Goal: Task Accomplishment & Management: Use online tool/utility

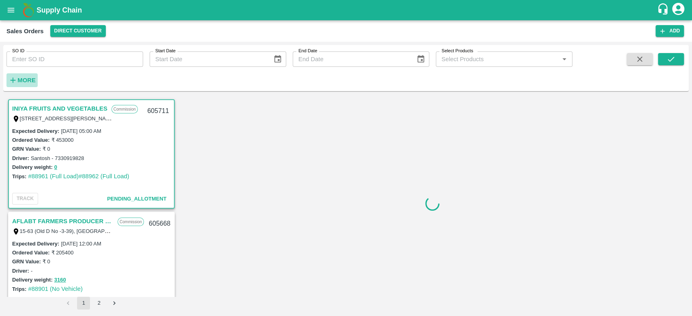
click at [25, 77] on strong "More" at bounding box center [26, 80] width 18 height 6
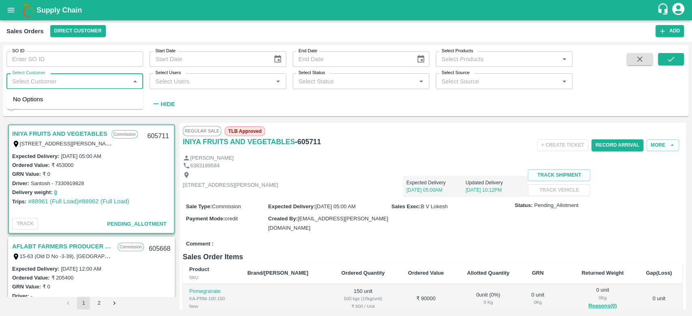
click at [45, 85] on input "Select Customer" at bounding box center [68, 81] width 118 height 11
type input "iniya"
click at [47, 103] on div "INIYA FRUITS AND VEGETABLES" at bounding box center [78, 103] width 93 height 9
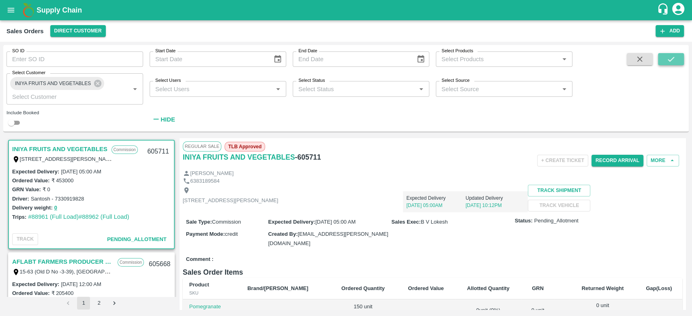
click at [669, 55] on icon "submit" at bounding box center [671, 59] width 9 height 9
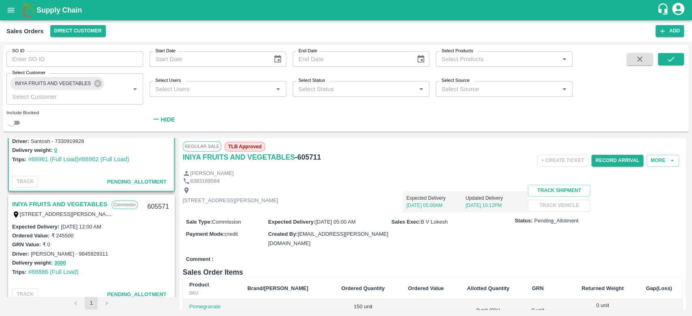
scroll to position [58, 0]
click at [57, 202] on link "INIYA FRUITS AND VEGETABLES" at bounding box center [59, 204] width 95 height 11
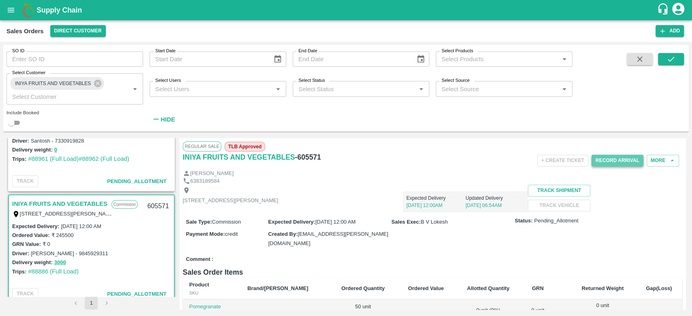
click at [610, 164] on button "Record Arrival" at bounding box center [618, 161] width 52 height 12
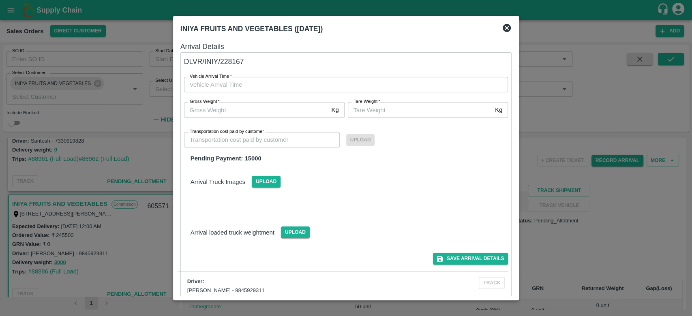
type input "DD/MM/YYYY hh:mm aa"
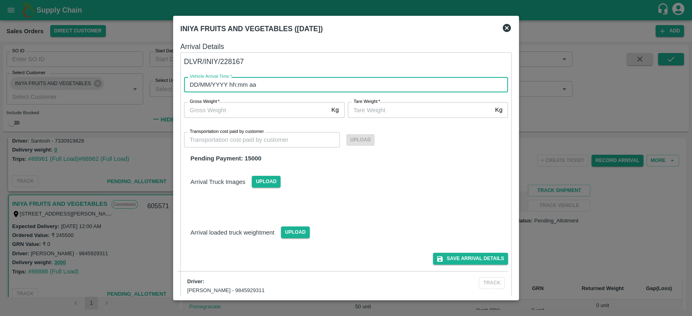
click at [233, 86] on input "DD/MM/YYYY hh:mm aa" at bounding box center [343, 84] width 319 height 15
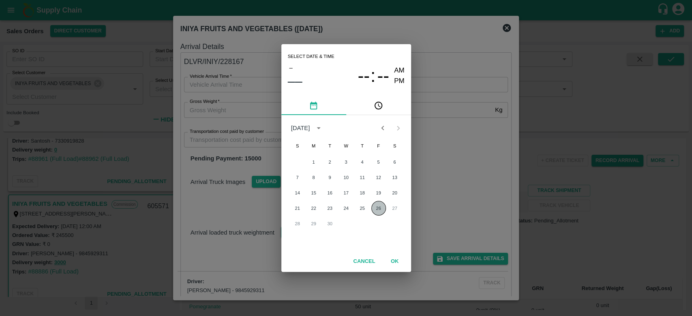
click at [376, 214] on button "26" at bounding box center [379, 208] width 15 height 15
type input "26/09/2025 12:00 AM"
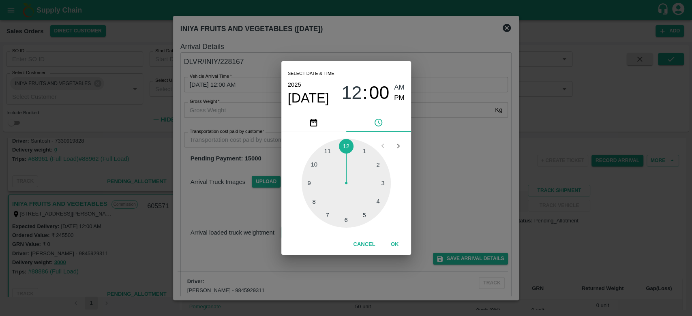
click at [399, 248] on button "OK" at bounding box center [395, 245] width 26 height 14
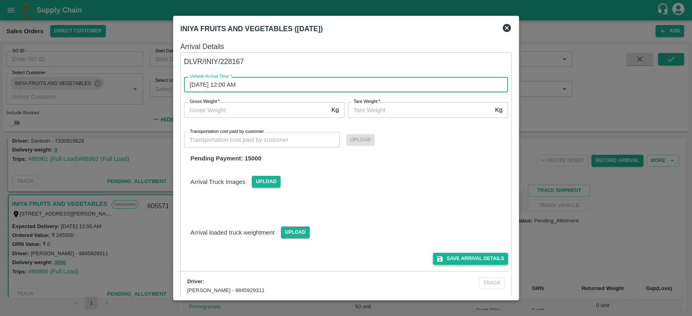
click at [477, 258] on button "Save Arrival Details" at bounding box center [470, 259] width 75 height 12
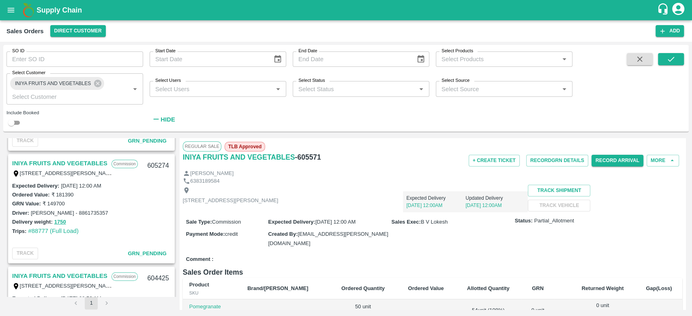
scroll to position [335, 0]
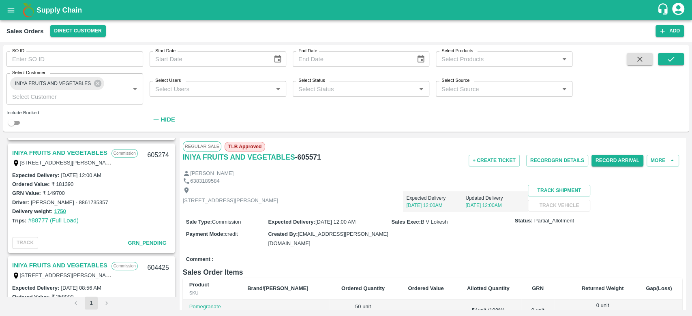
click at [63, 149] on link "INIYA FRUITS AND VEGETABLES" at bounding box center [59, 153] width 95 height 11
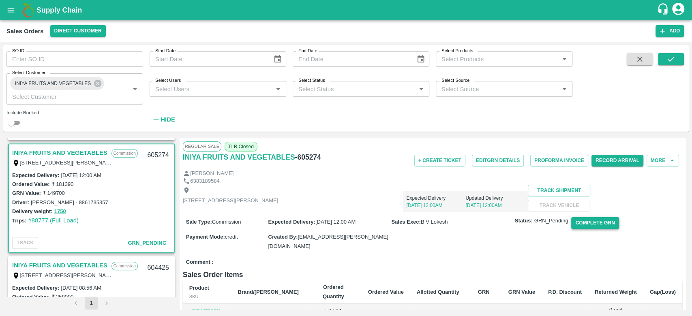
click at [596, 229] on button "Complete GRN" at bounding box center [595, 223] width 47 height 12
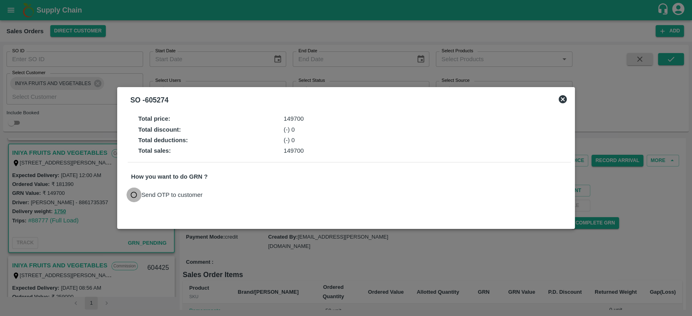
click at [135, 200] on input "Send OTP to customer" at bounding box center [134, 195] width 15 height 15
radio input "true"
click at [230, 195] on button "Send OTP" at bounding box center [225, 195] width 33 height 12
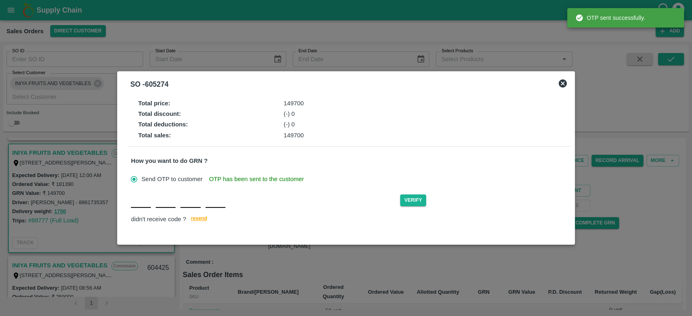
click at [135, 211] on div "Verify didn't receive code ? resend" at bounding box center [349, 208] width 436 height 31
type input "M"
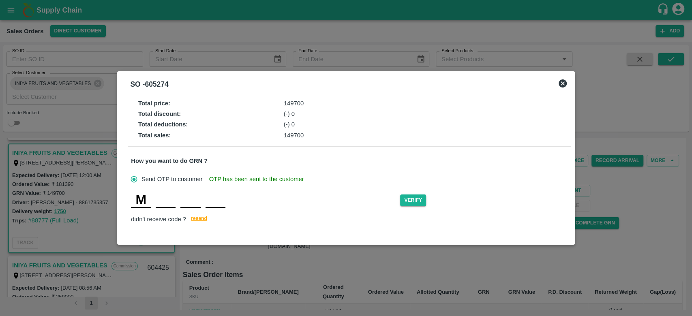
type input "P"
type input "L"
type input "C"
click at [419, 200] on button "Verify" at bounding box center [413, 201] width 26 height 12
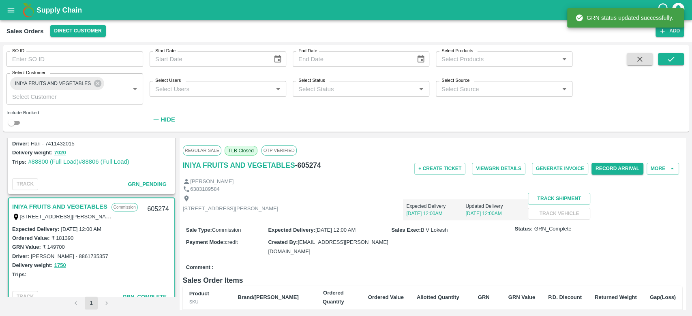
scroll to position [159, 0]
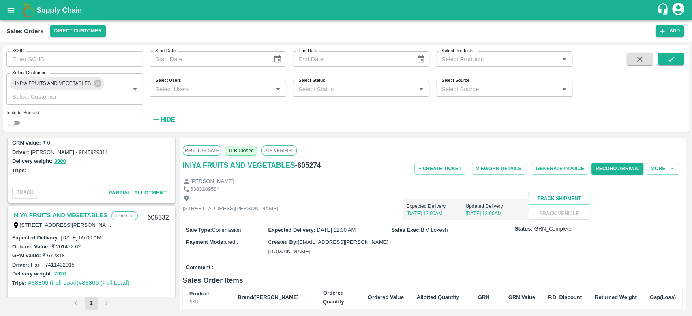
click at [85, 215] on link "INIYA FRUITS AND VEGETABLES" at bounding box center [59, 215] width 95 height 11
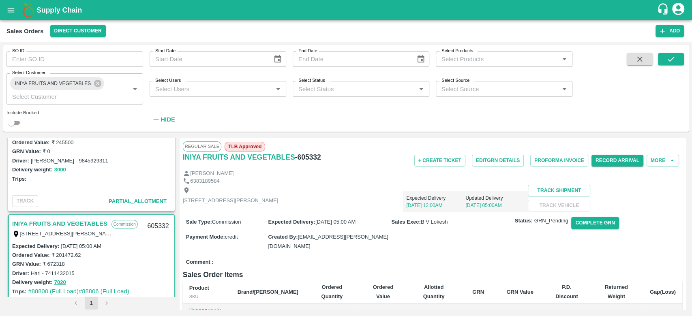
scroll to position [156, 0]
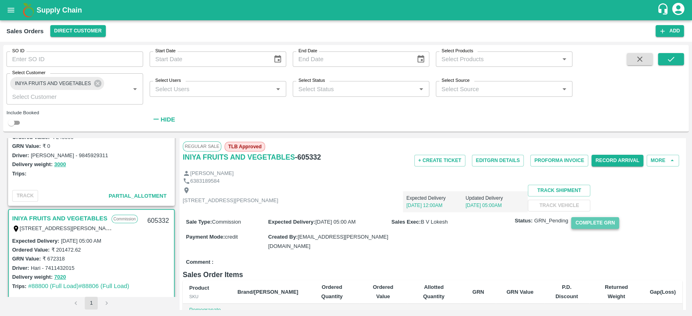
click at [595, 229] on button "Complete GRN" at bounding box center [595, 223] width 47 height 12
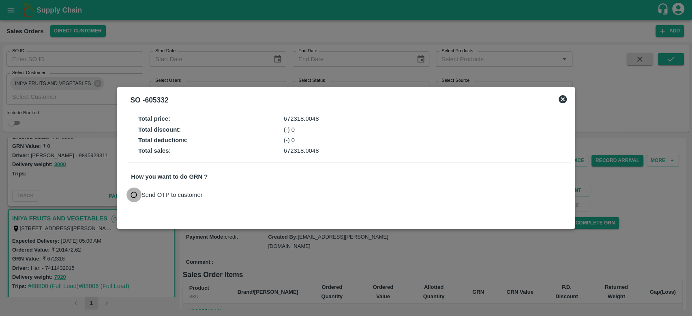
click at [138, 191] on input "Send OTP to customer" at bounding box center [134, 195] width 15 height 15
radio input "true"
click at [226, 190] on button "Send OTP" at bounding box center [225, 195] width 33 height 12
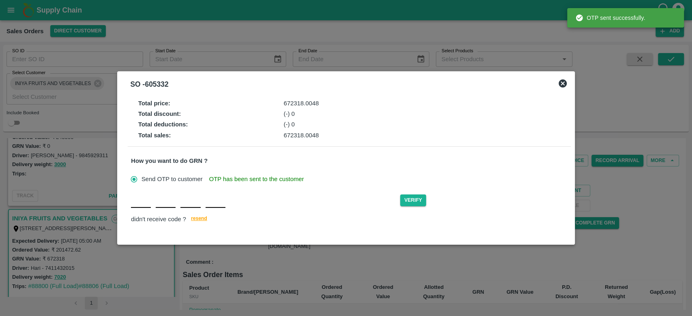
click at [142, 208] on div "Verify didn't receive code ? resend" at bounding box center [349, 208] width 436 height 31
type input "U"
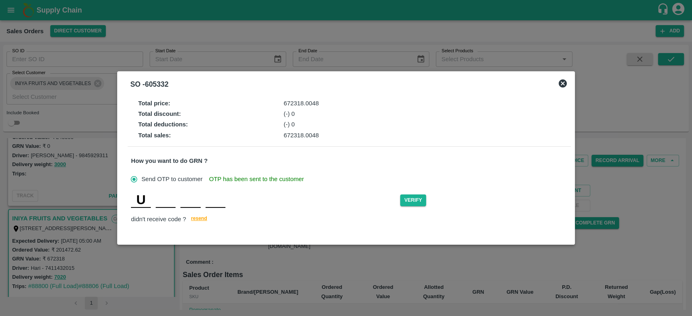
type input "S"
type input "W"
click at [412, 196] on button "Verify" at bounding box center [413, 201] width 26 height 12
